Goal: Task Accomplishment & Management: Manage account settings

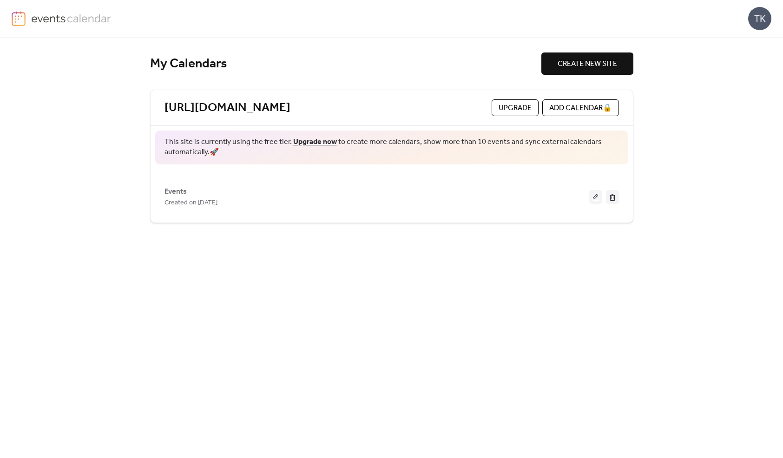
click at [303, 144] on link "Upgrade now" at bounding box center [315, 142] width 44 height 14
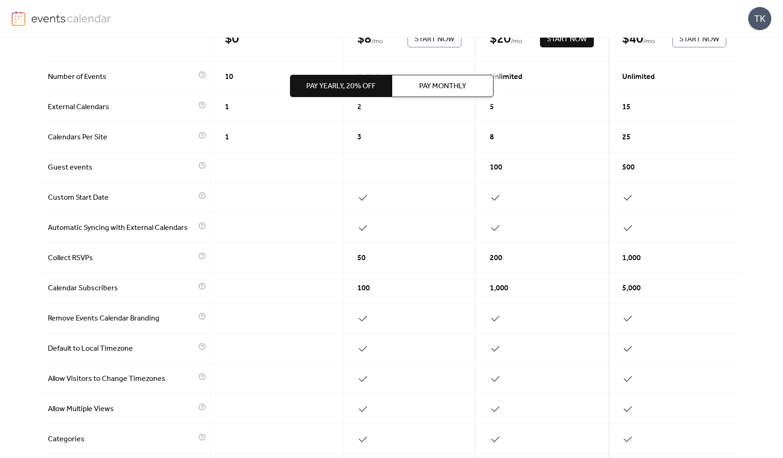
scroll to position [337, 0]
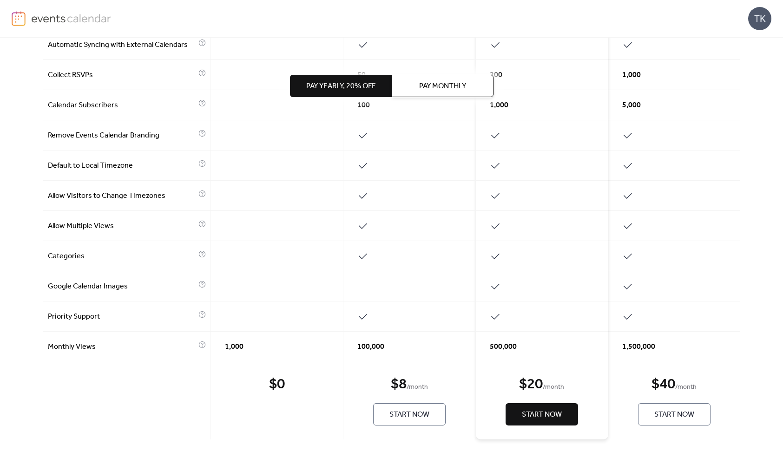
click at [558, 416] on span "Start Now" at bounding box center [542, 415] width 40 height 11
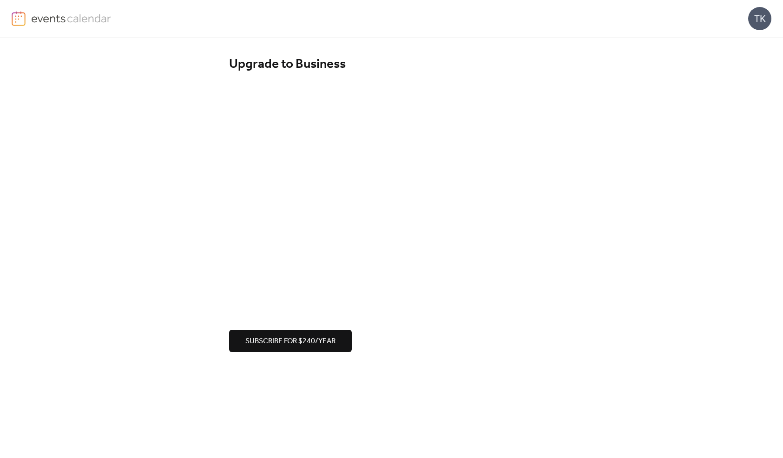
click at [490, 330] on div "Subscribe for $240/year" at bounding box center [391, 219] width 325 height 266
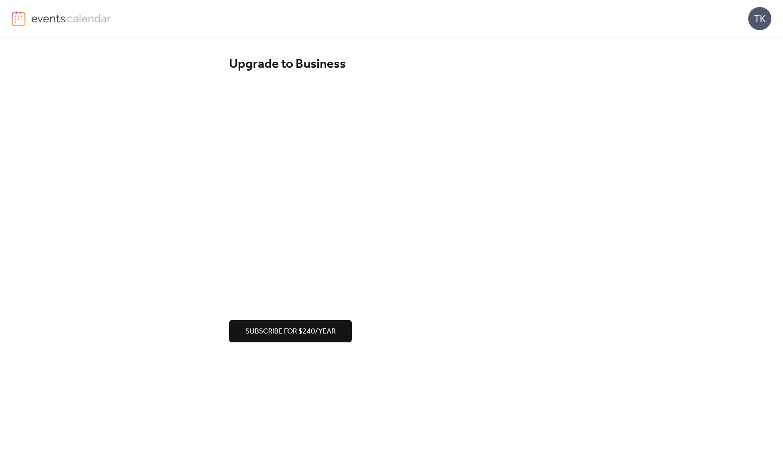
click at [44, 79] on div "Upgrade to Business Subscribe for $240/year" at bounding box center [391, 200] width 783 height 324
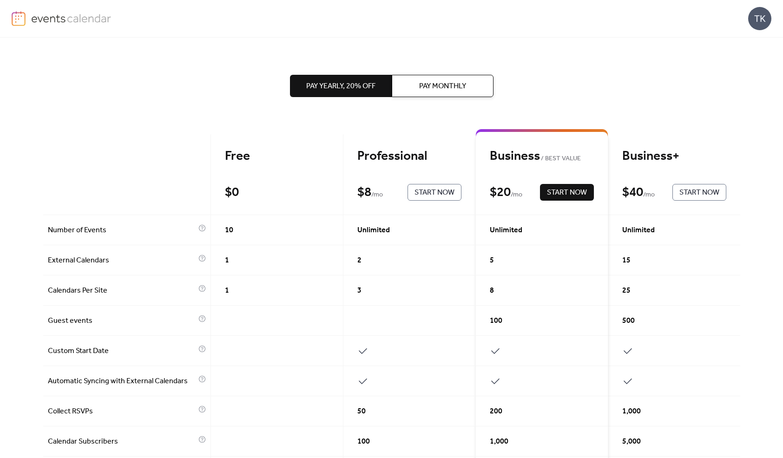
click at [433, 89] on span "Pay Monthly" at bounding box center [442, 86] width 47 height 11
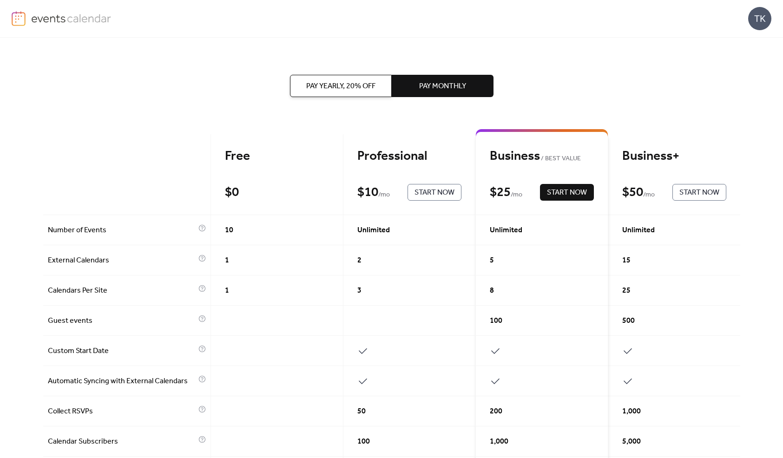
click at [562, 203] on div "Business BEST VALUE $ 25 / mo Start Now" at bounding box center [542, 174] width 132 height 81
click at [558, 196] on span "Start Now" at bounding box center [567, 192] width 40 height 11
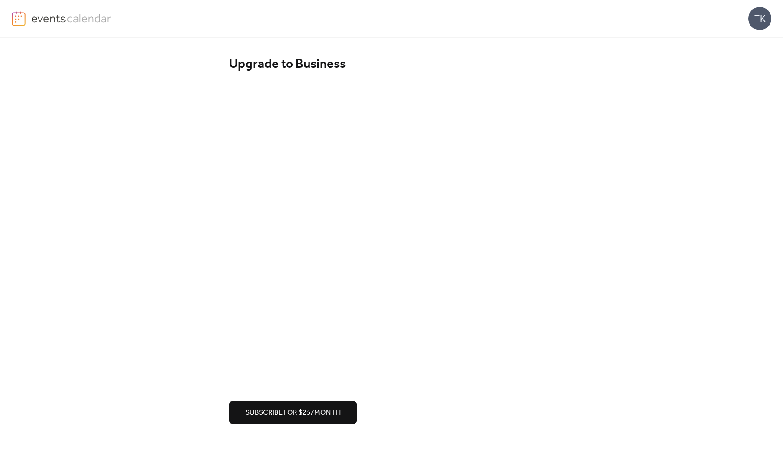
click at [674, 317] on div "Upgrade to Business Subscribe for $25/month" at bounding box center [391, 240] width 783 height 405
click at [304, 423] on button "Subscribe for $25/month" at bounding box center [293, 413] width 128 height 22
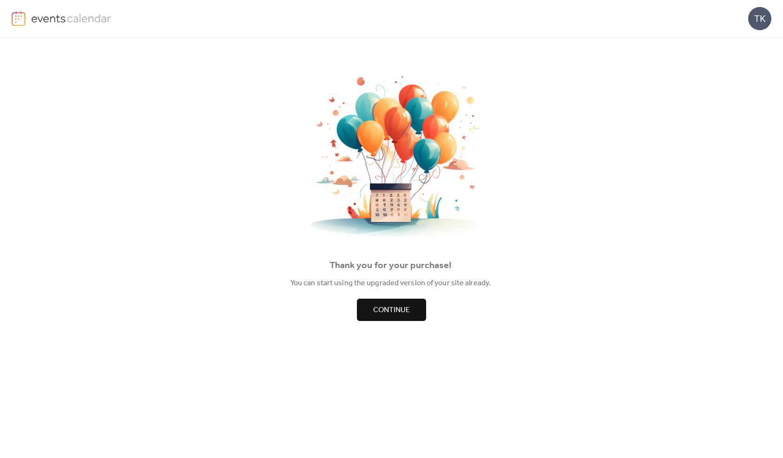
click at [408, 316] on span "Continue" at bounding box center [391, 310] width 37 height 11
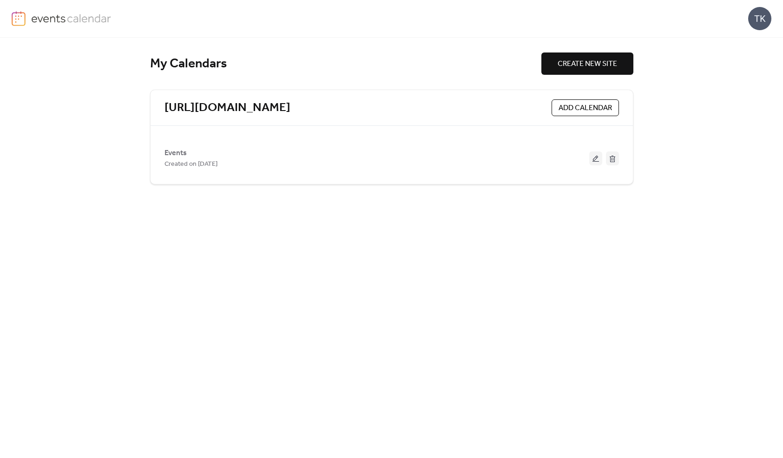
click at [581, 106] on span "ADD CALENDAR" at bounding box center [585, 108] width 53 height 11
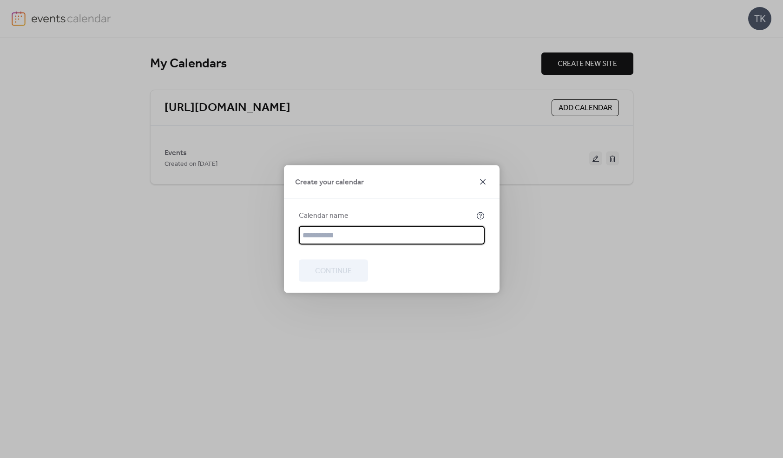
click at [480, 186] on icon at bounding box center [482, 182] width 11 height 11
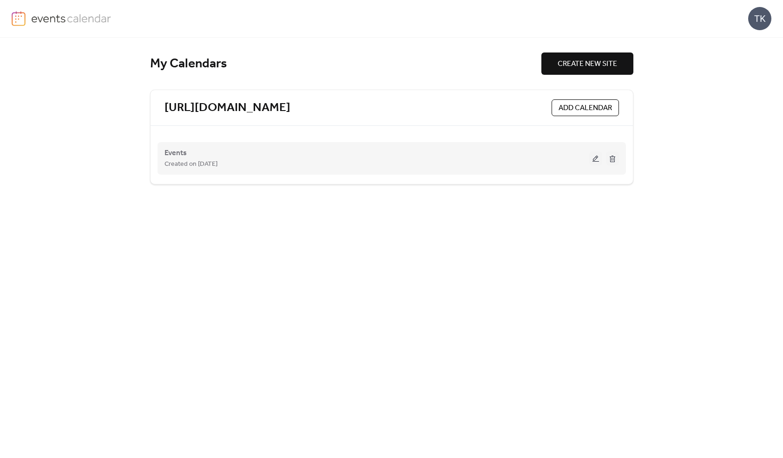
click at [595, 159] on button at bounding box center [595, 159] width 13 height 14
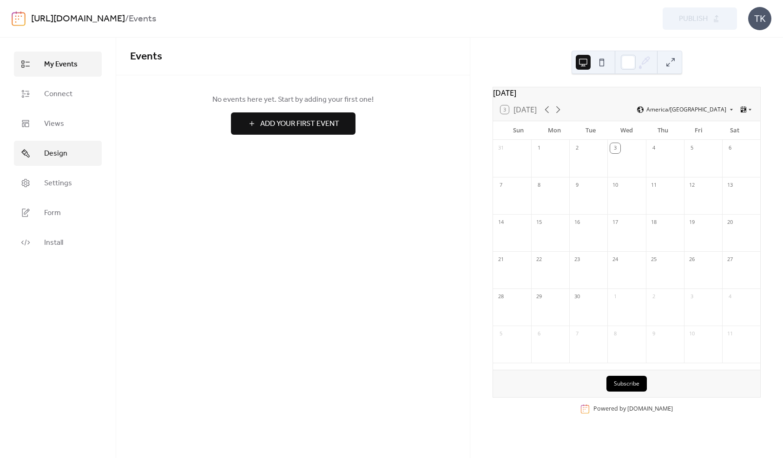
click at [54, 159] on span "Design" at bounding box center [55, 153] width 23 height 11
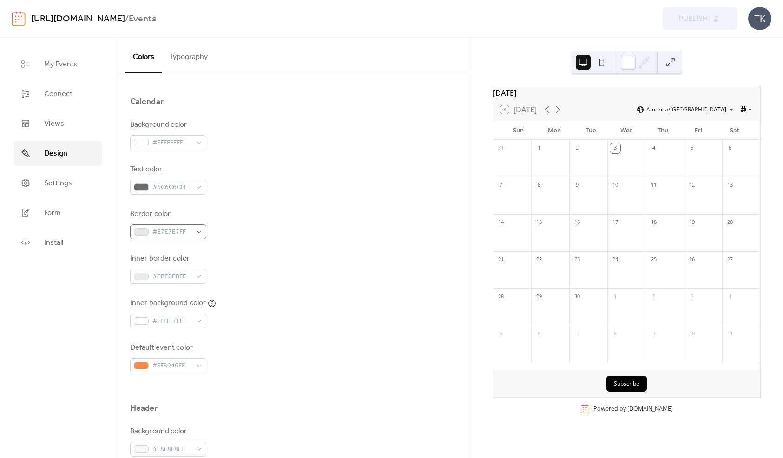
scroll to position [90, 0]
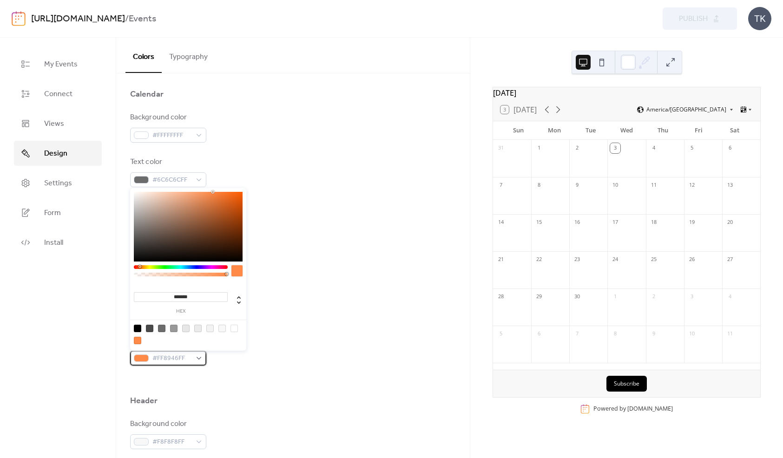
click at [176, 358] on span "#FF8946FF" at bounding box center [171, 358] width 39 height 11
click at [181, 360] on span "#FF8946FF" at bounding box center [171, 358] width 39 height 11
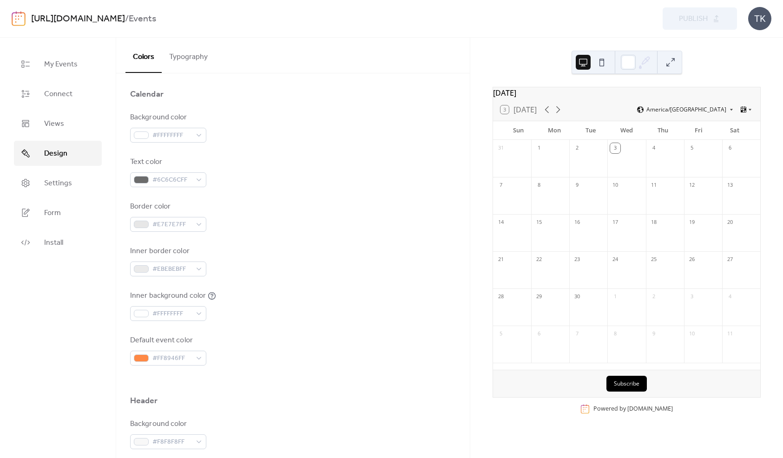
click at [257, 357] on div "Default event color #FF8946FF" at bounding box center [293, 350] width 326 height 31
click at [141, 356] on div at bounding box center [141, 358] width 15 height 7
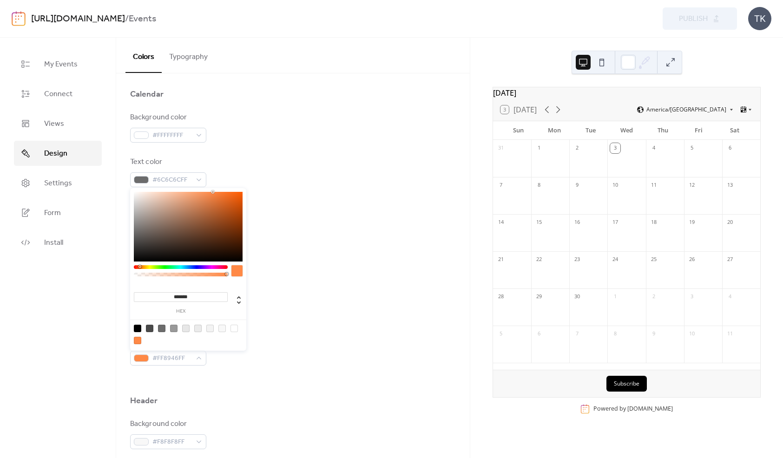
click at [174, 295] on input "*******" at bounding box center [181, 297] width 94 height 10
paste input "*"
click at [174, 299] on input "********" at bounding box center [181, 297] width 94 height 10
type input "*******"
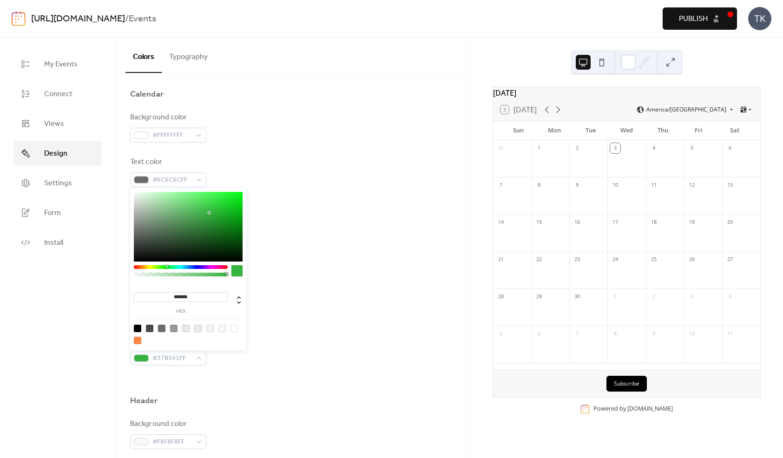
click at [295, 325] on div "Background color #FFFFFFFF Text color #6C6C6CFF Border color #E7E7E7FF Inner bo…" at bounding box center [293, 239] width 326 height 254
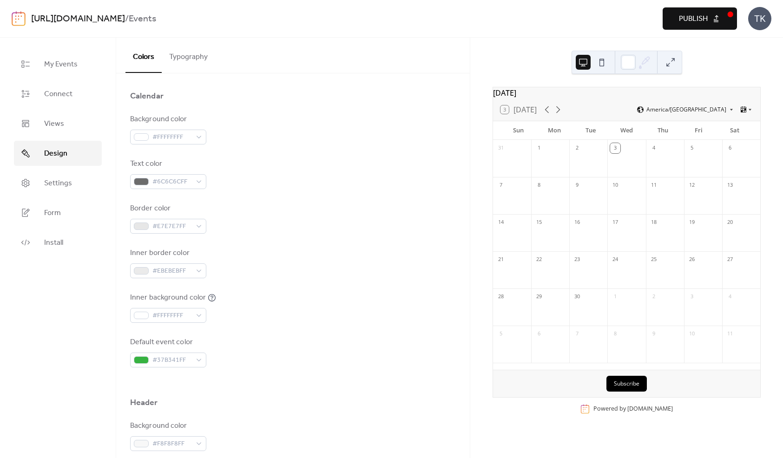
scroll to position [0, 0]
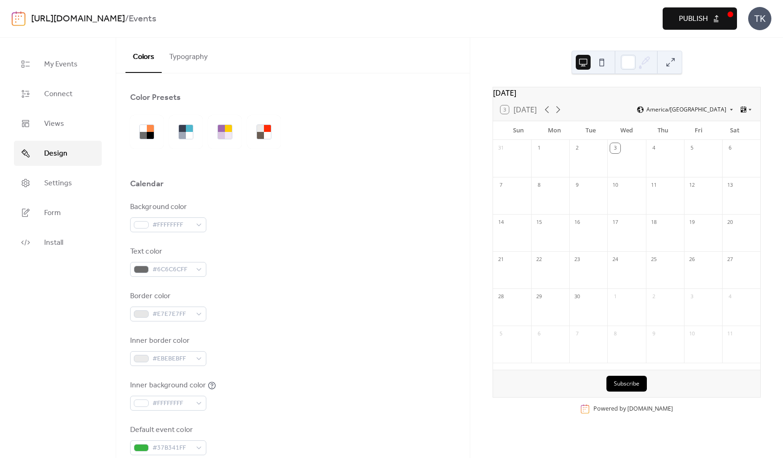
click at [685, 20] on span "Publish" at bounding box center [693, 18] width 29 height 11
click at [54, 238] on span "Install" at bounding box center [53, 243] width 19 height 11
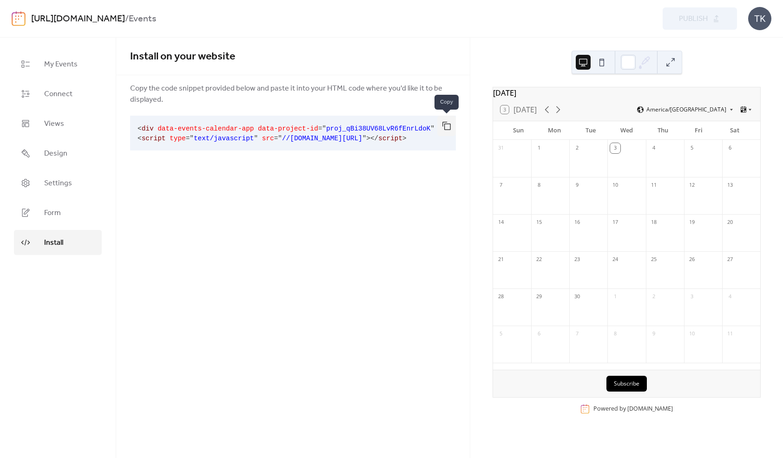
click at [444, 131] on button "button" at bounding box center [446, 126] width 19 height 20
click at [65, 216] on link "Form" at bounding box center [58, 212] width 88 height 25
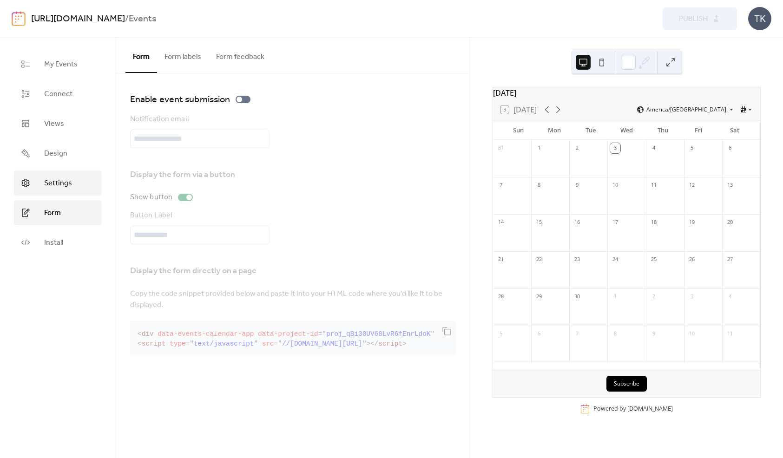
click at [76, 179] on link "Settings" at bounding box center [58, 183] width 88 height 25
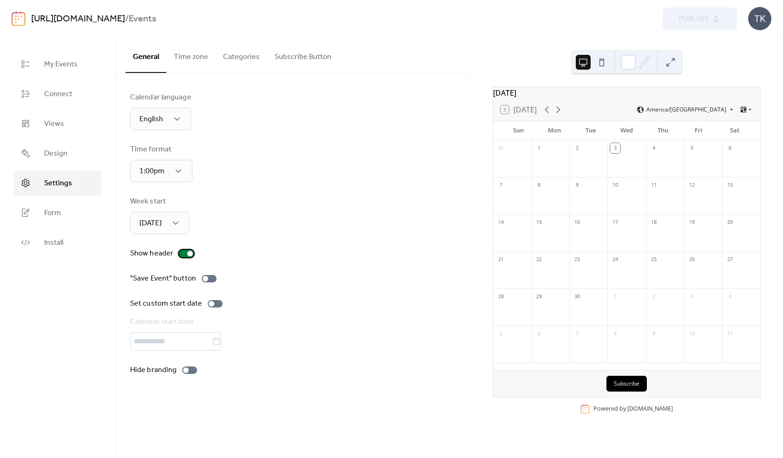
click at [186, 253] on div at bounding box center [186, 253] width 15 height 7
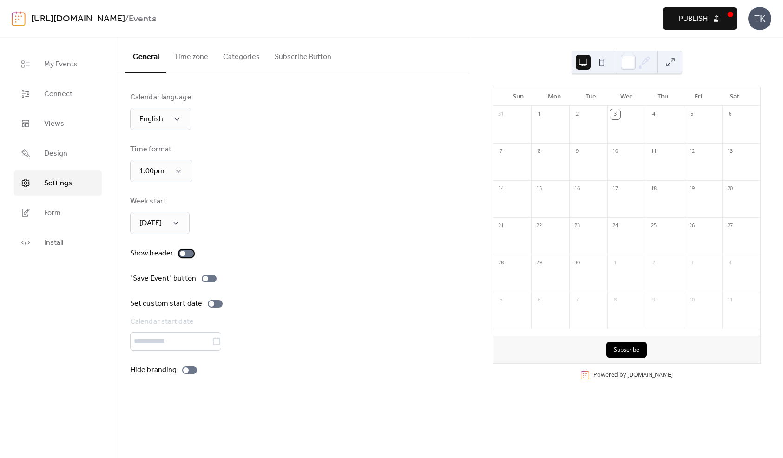
click at [186, 253] on div at bounding box center [186, 253] width 15 height 7
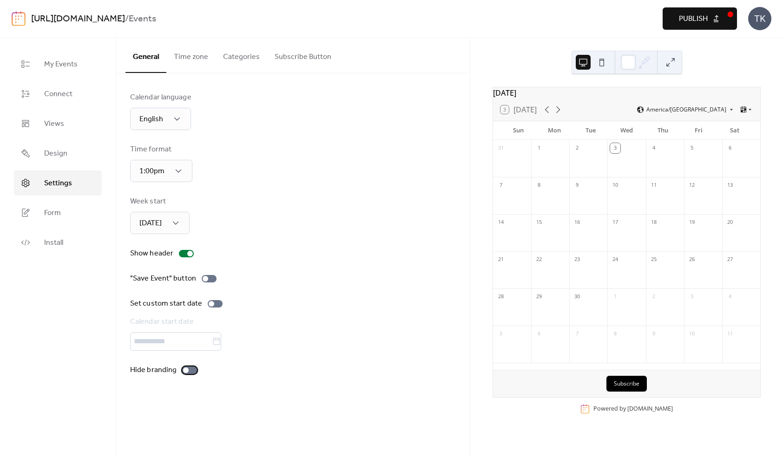
click at [189, 369] on div at bounding box center [189, 370] width 15 height 7
click at [690, 18] on span "Publish" at bounding box center [693, 18] width 29 height 11
click at [191, 60] on button "Time zone" at bounding box center [190, 55] width 49 height 34
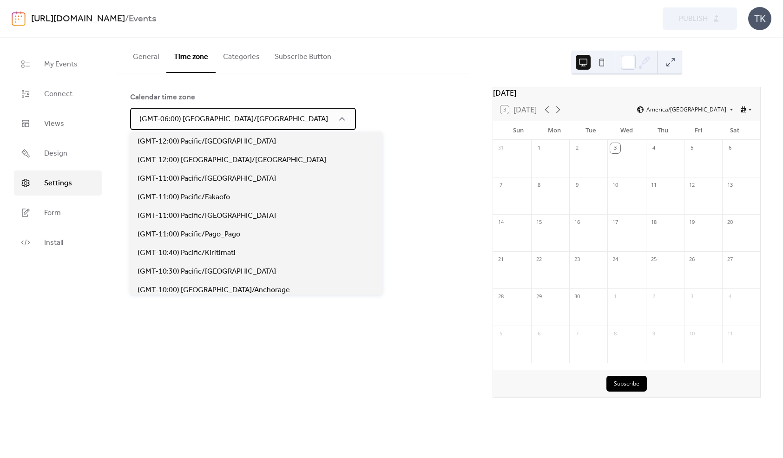
click at [239, 126] on div "(GMT-06:00) [GEOGRAPHIC_DATA]/[GEOGRAPHIC_DATA]" at bounding box center [243, 119] width 226 height 22
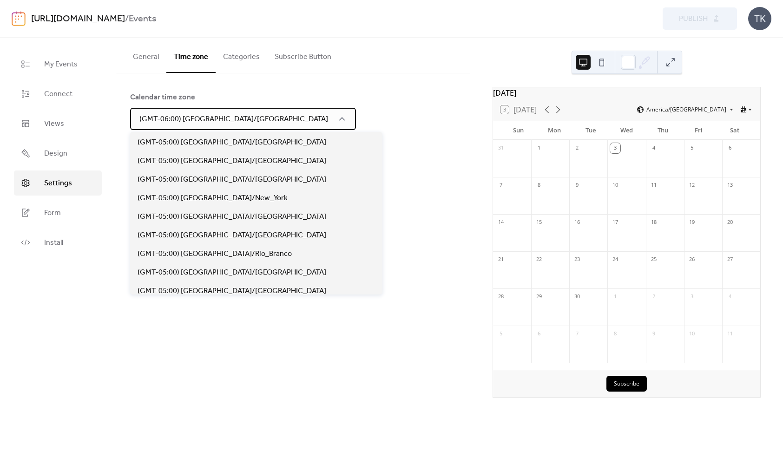
scroll to position [774, 0]
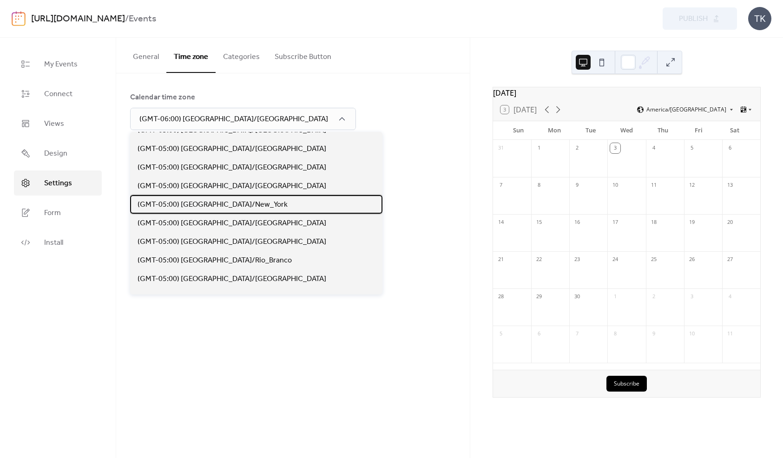
click at [234, 207] on span "(GMT-05:00) [GEOGRAPHIC_DATA]/New_York" at bounding box center [213, 204] width 150 height 11
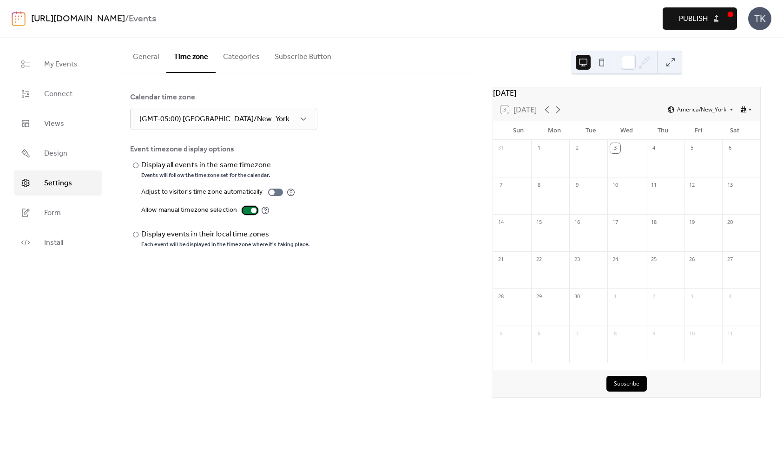
click at [248, 212] on div at bounding box center [250, 210] width 15 height 7
click at [138, 234] on div at bounding box center [136, 235] width 6 height 6
click at [136, 166] on div at bounding box center [136, 166] width 6 height 6
click at [690, 26] on button "Publish" at bounding box center [700, 18] width 74 height 22
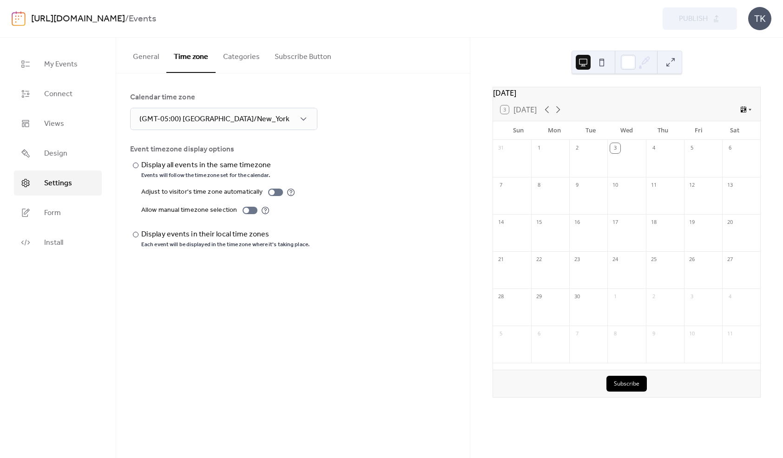
click at [255, 58] on button "Categories" at bounding box center [242, 55] width 52 height 34
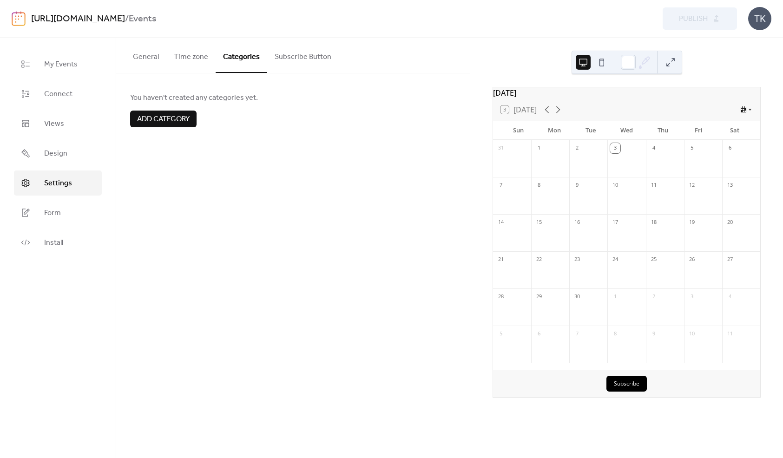
click at [297, 56] on button "Subscribe Button" at bounding box center [303, 55] width 72 height 34
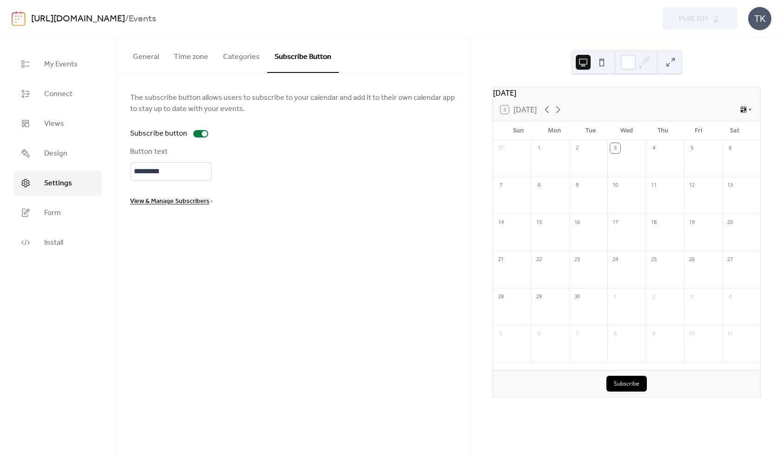
click at [241, 61] on button "Categories" at bounding box center [242, 55] width 52 height 34
